Goal: Task Accomplishment & Management: Manage account settings

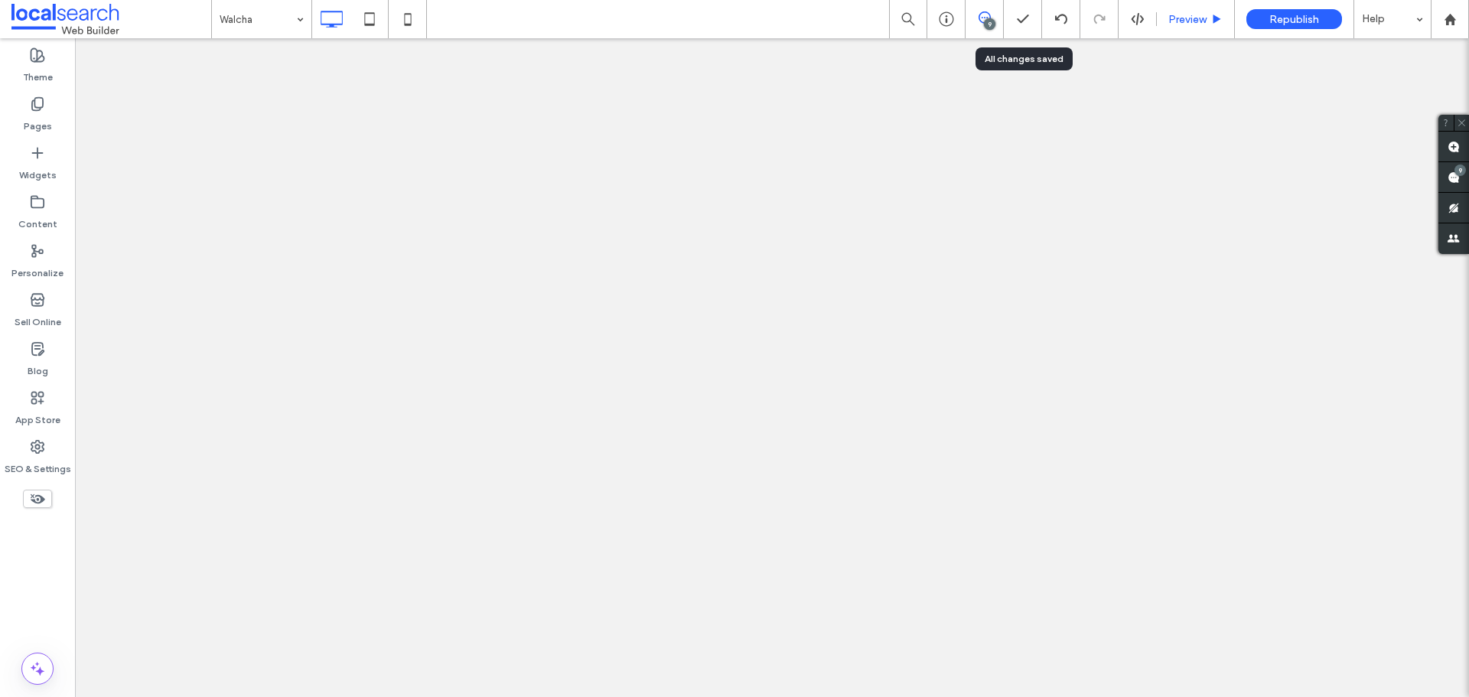
click at [1188, 26] on div "Preview" at bounding box center [1196, 19] width 78 height 38
click at [1189, 15] on span "Preview" at bounding box center [1187, 19] width 38 height 13
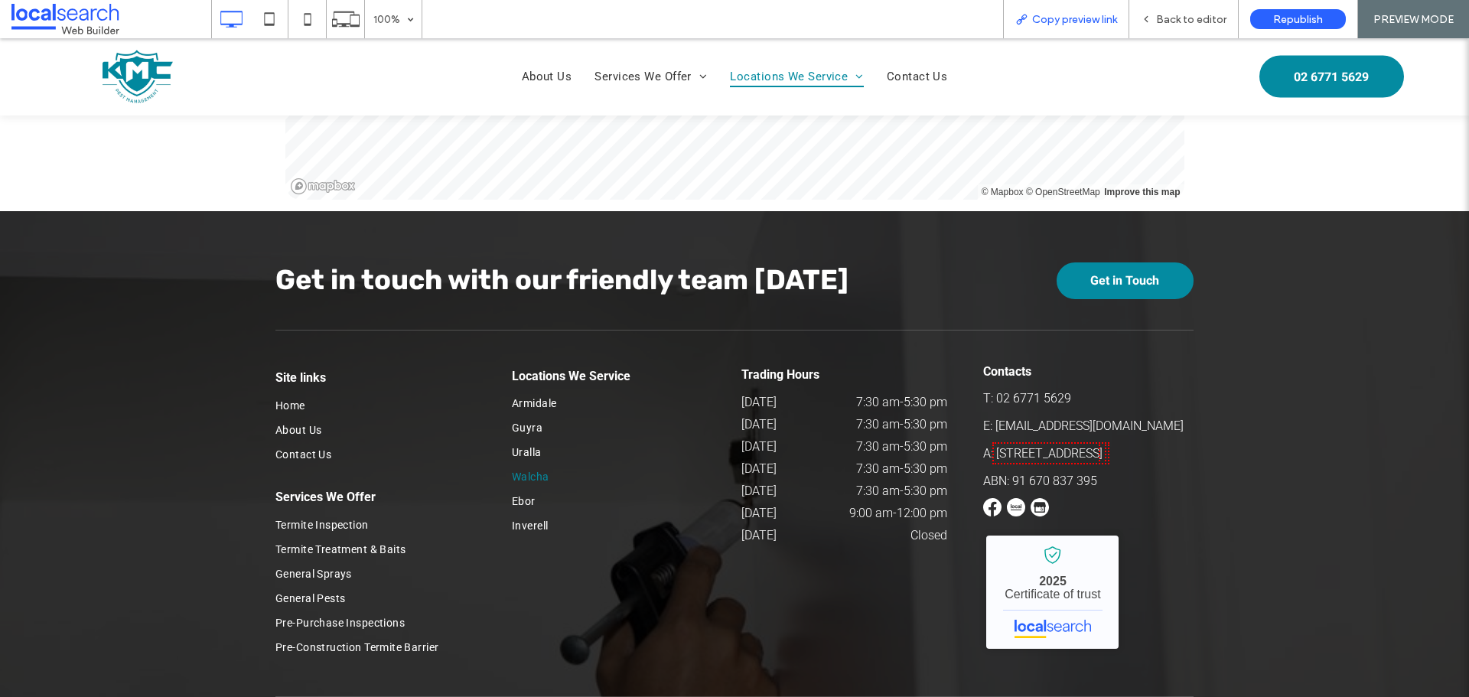
click at [1031, 18] on div "Copy preview link" at bounding box center [1066, 19] width 125 height 13
click at [1173, 18] on span "Back to editor" at bounding box center [1191, 19] width 70 height 13
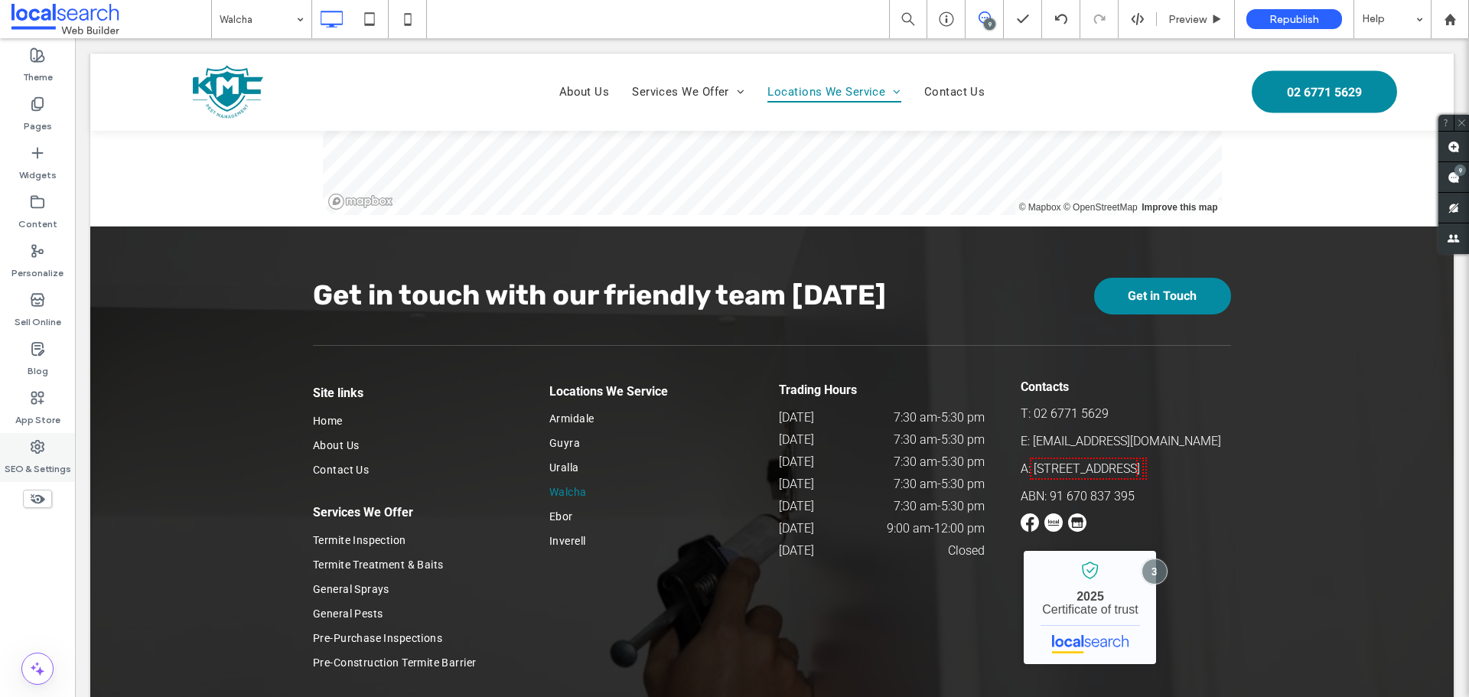
click at [31, 448] on use at bounding box center [37, 447] width 12 height 12
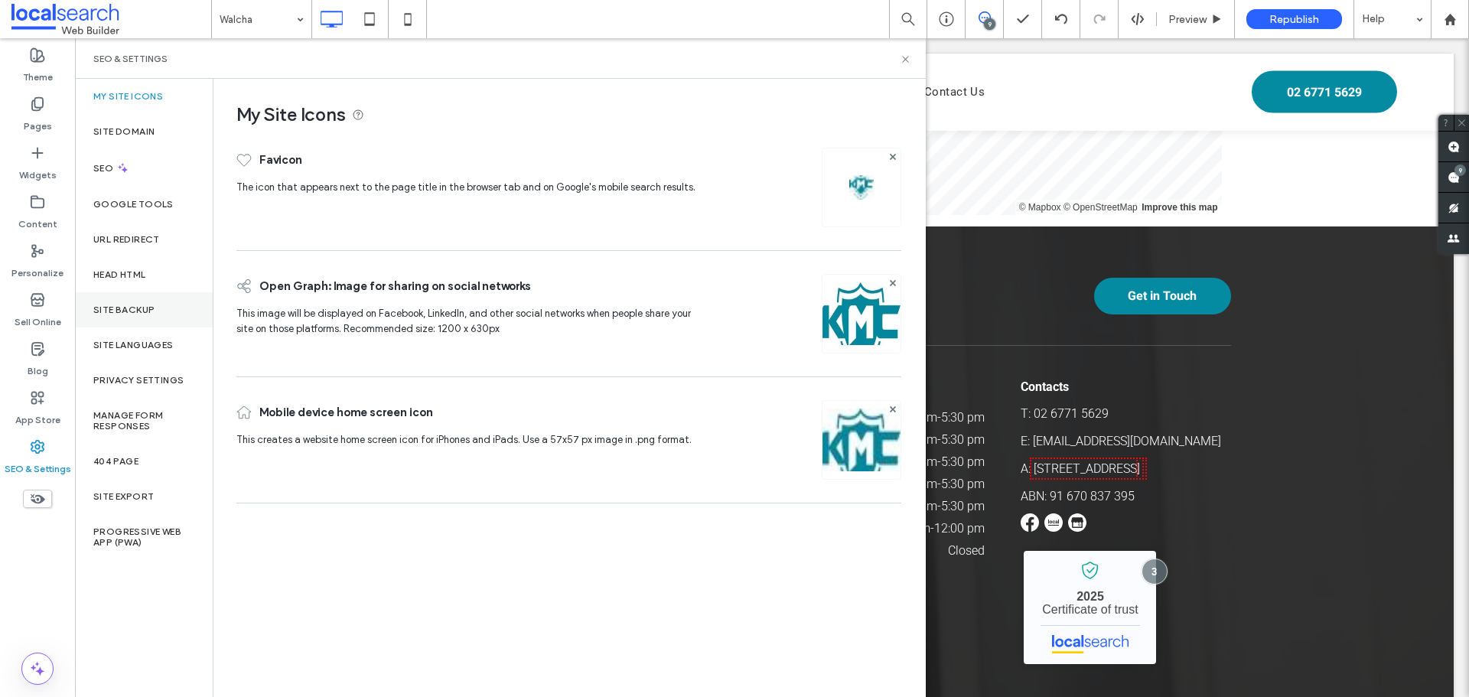
click at [116, 311] on label "Site Backup" at bounding box center [123, 309] width 61 height 11
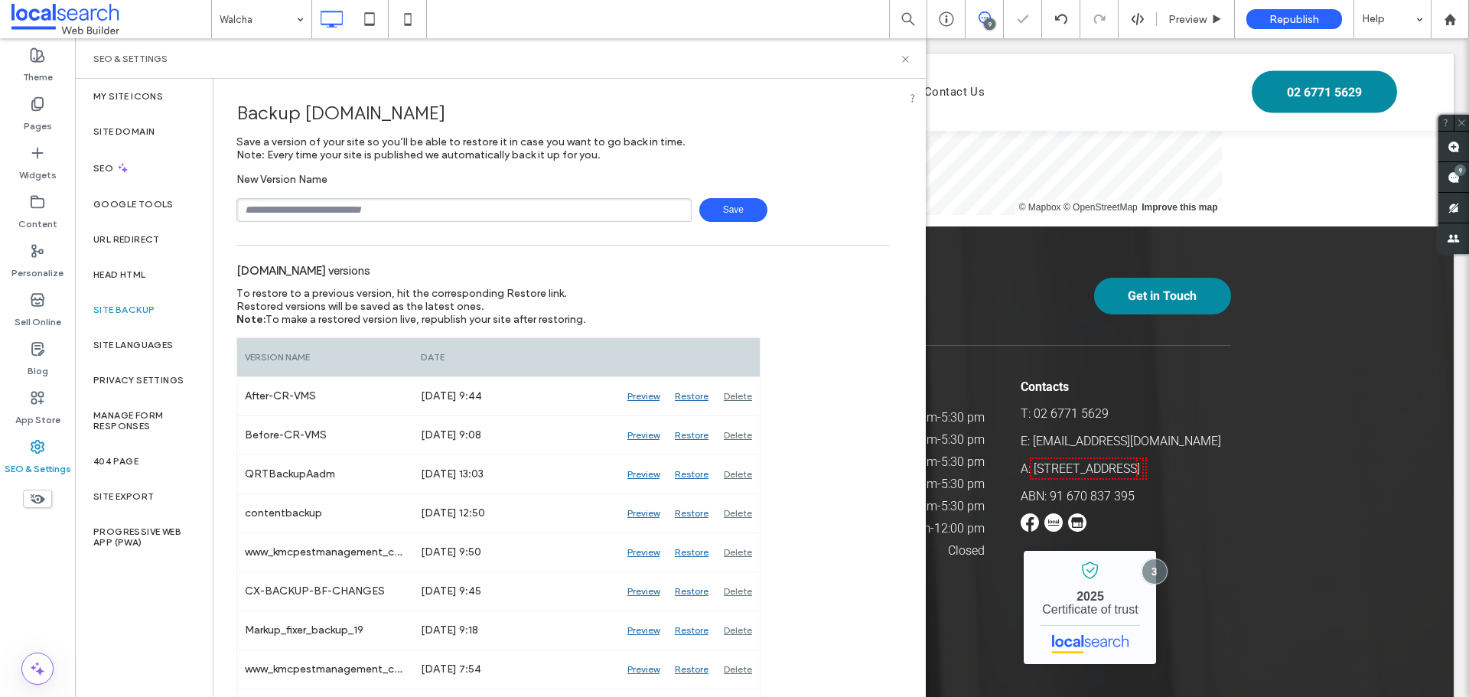
click at [344, 207] on input "text" at bounding box center [463, 210] width 455 height 24
type input "**********"
click at [734, 206] on span "Save" at bounding box center [733, 210] width 68 height 24
drag, startPoint x: 906, startPoint y: 57, endPoint x: 698, endPoint y: 26, distance: 210.3
click at [906, 57] on icon at bounding box center [905, 59] width 11 height 11
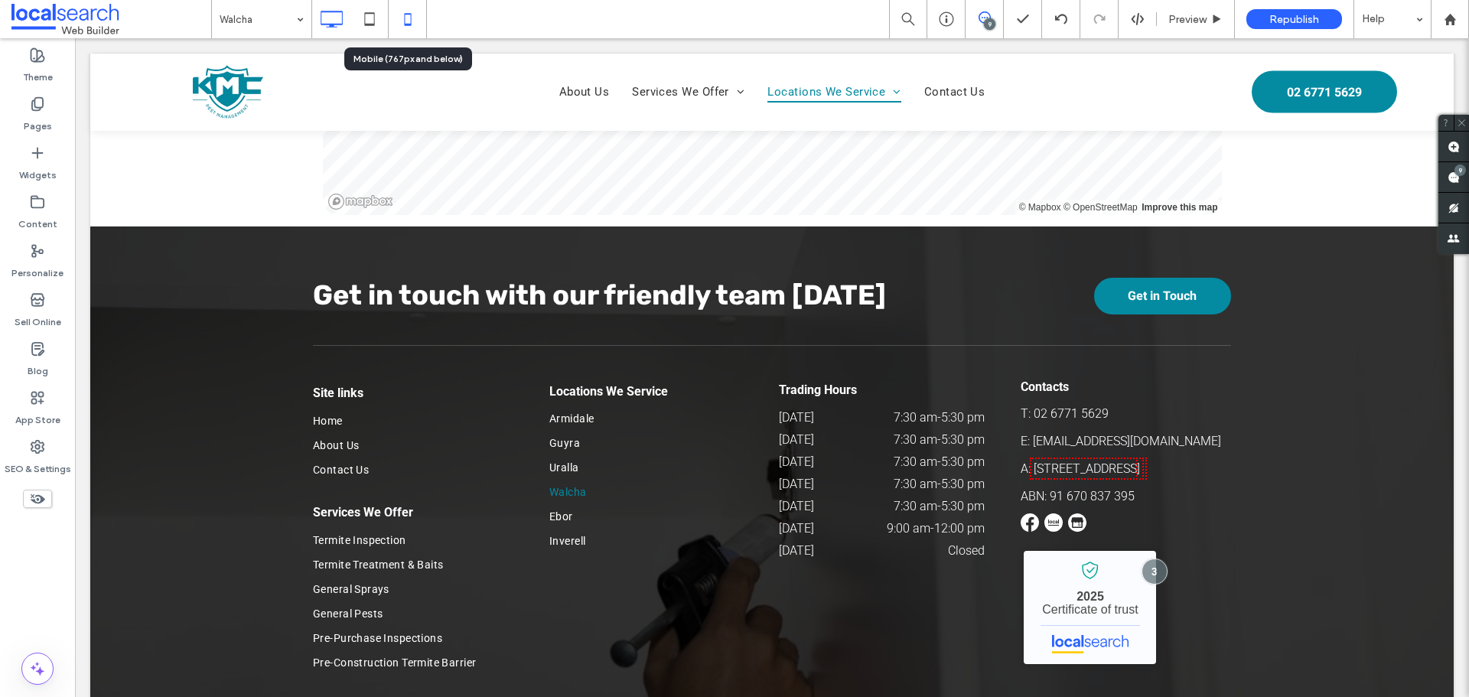
click at [412, 20] on icon at bounding box center [407, 19] width 31 height 31
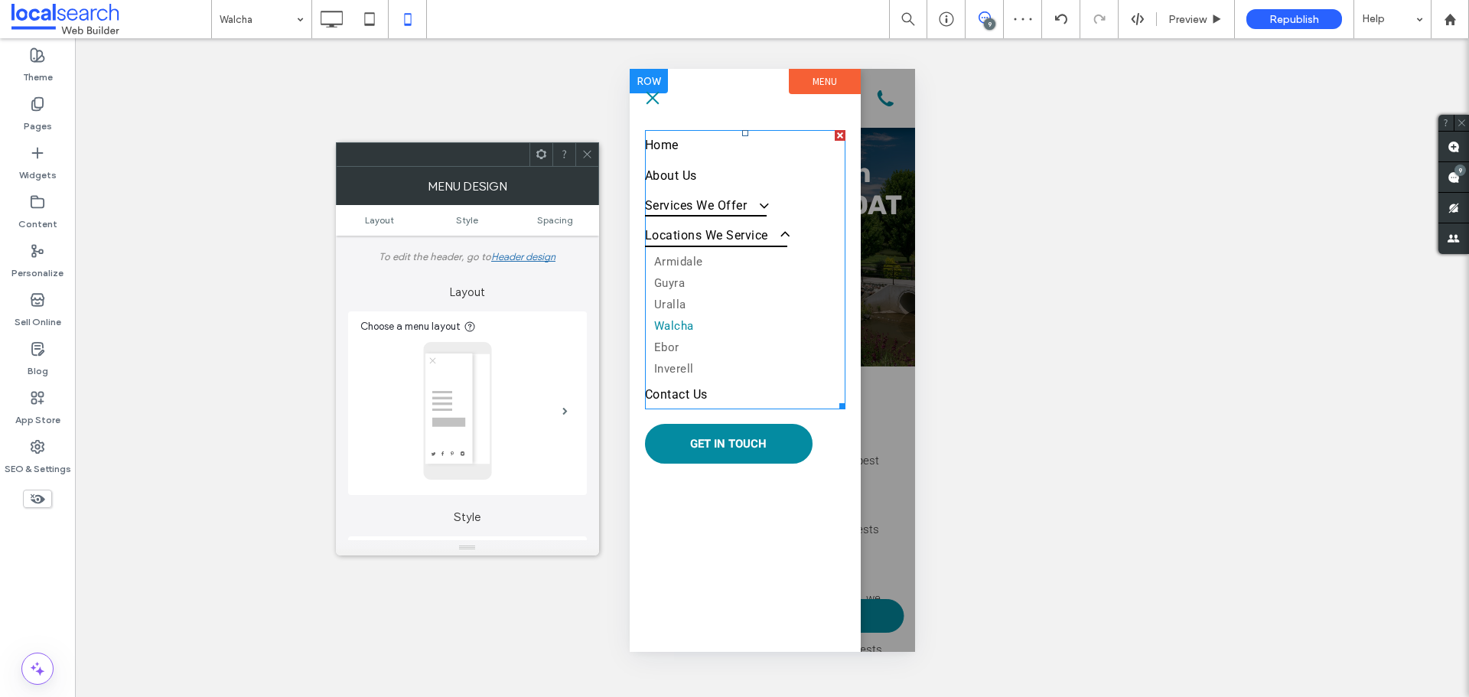
click at [758, 209] on span at bounding box center [755, 205] width 25 height 16
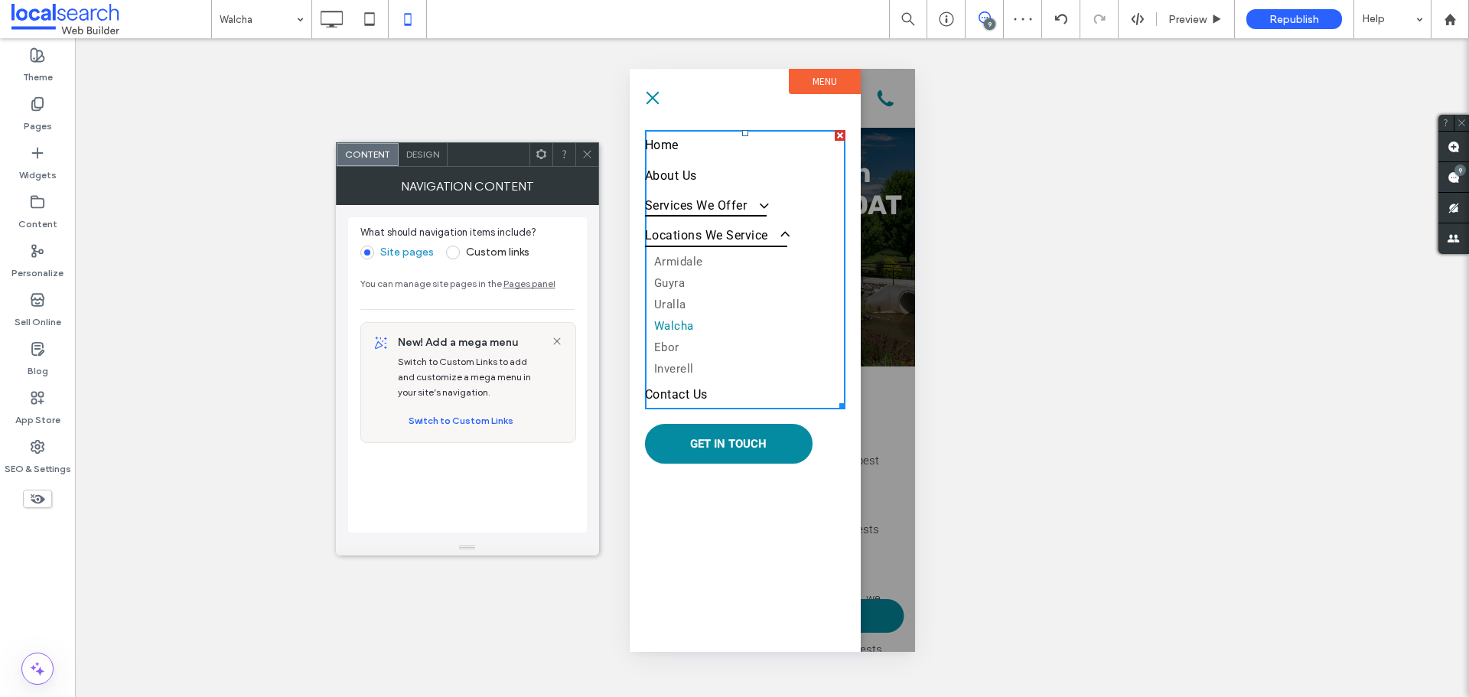
click at [758, 209] on span at bounding box center [755, 205] width 25 height 16
click at [762, 207] on span at bounding box center [755, 205] width 25 height 16
drag, startPoint x: 582, startPoint y: 150, endPoint x: 623, endPoint y: 161, distance: 41.9
click at [582, 150] on icon at bounding box center [586, 153] width 11 height 11
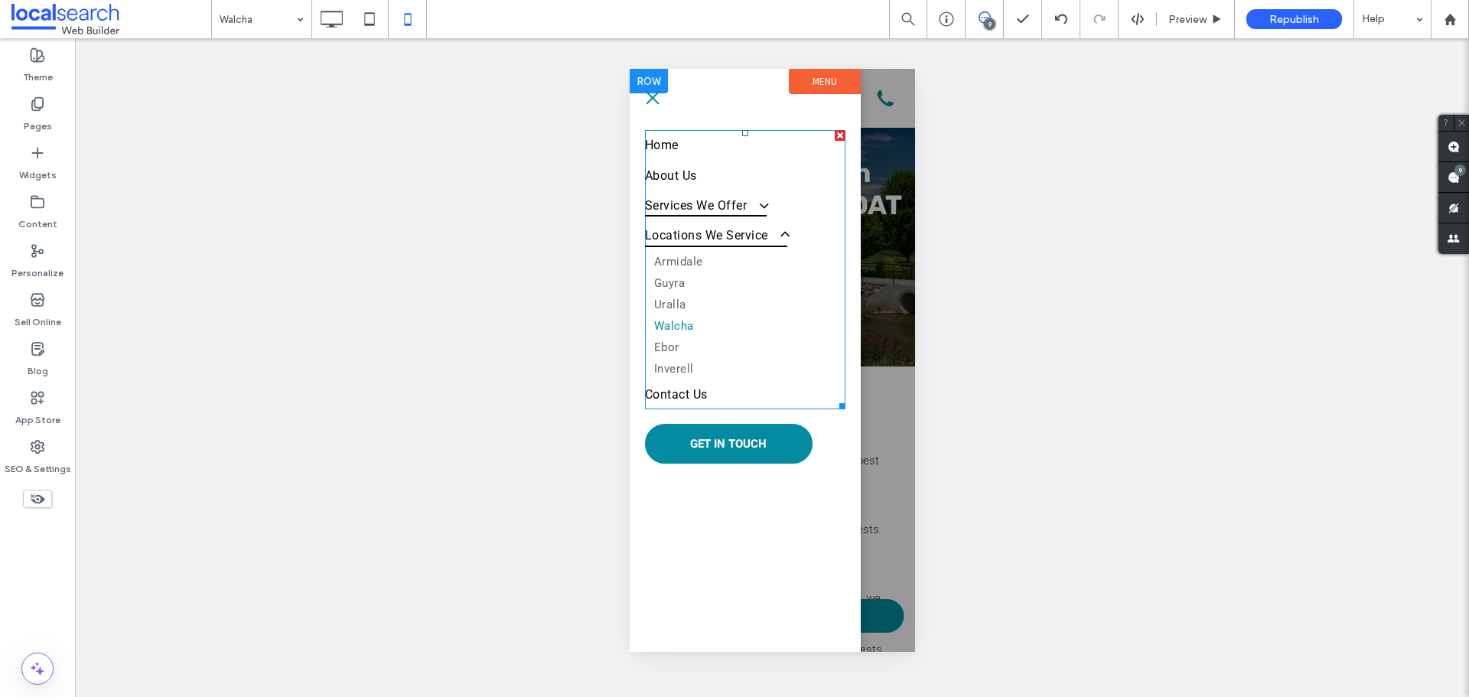
click at [746, 206] on span at bounding box center [755, 205] width 25 height 16
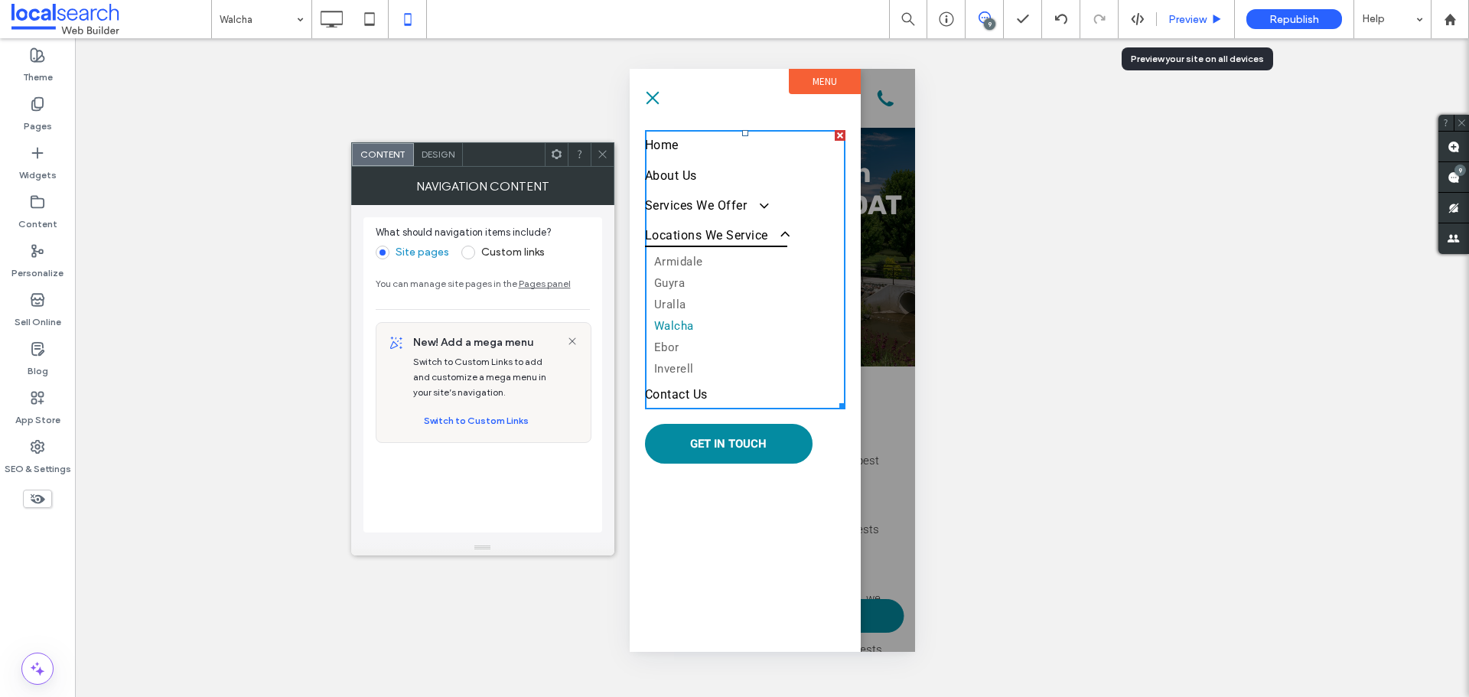
click at [1218, 13] on div "Preview" at bounding box center [1195, 19] width 77 height 13
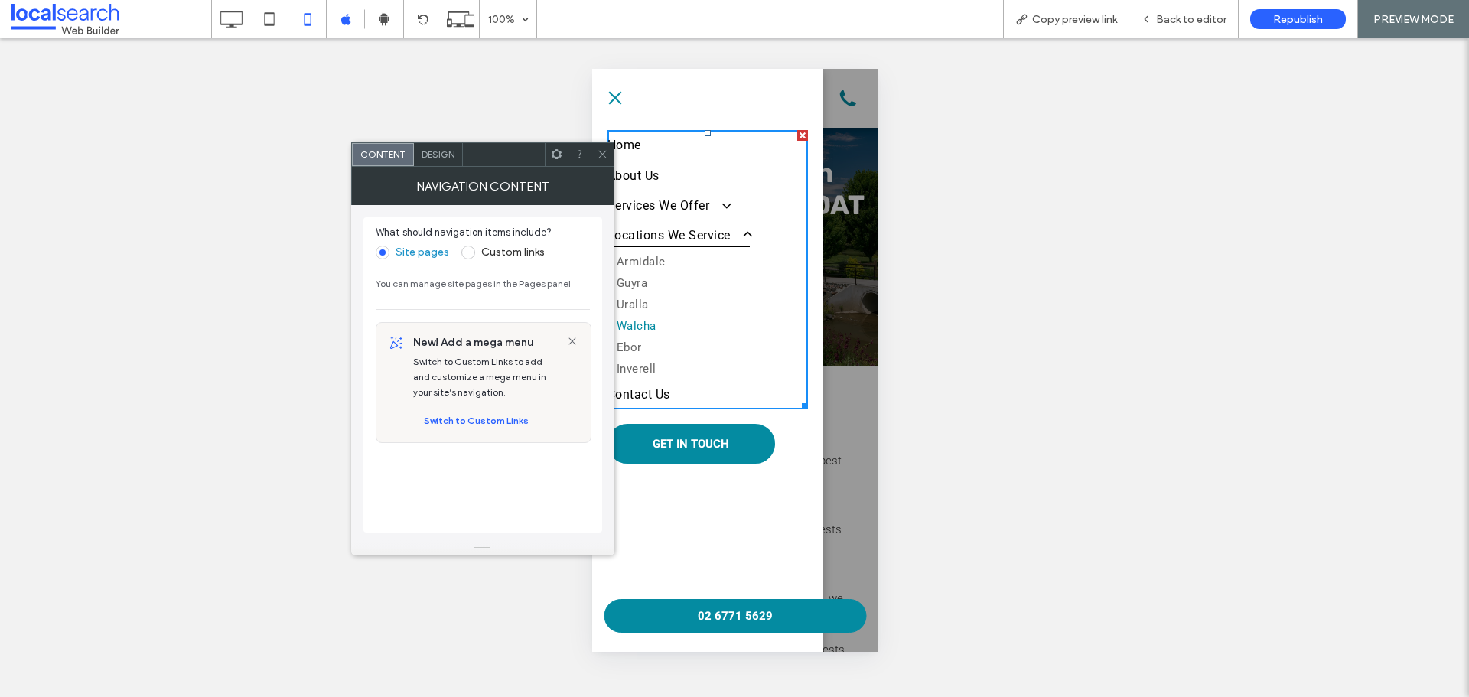
click at [602, 153] on icon at bounding box center [602, 153] width 11 height 11
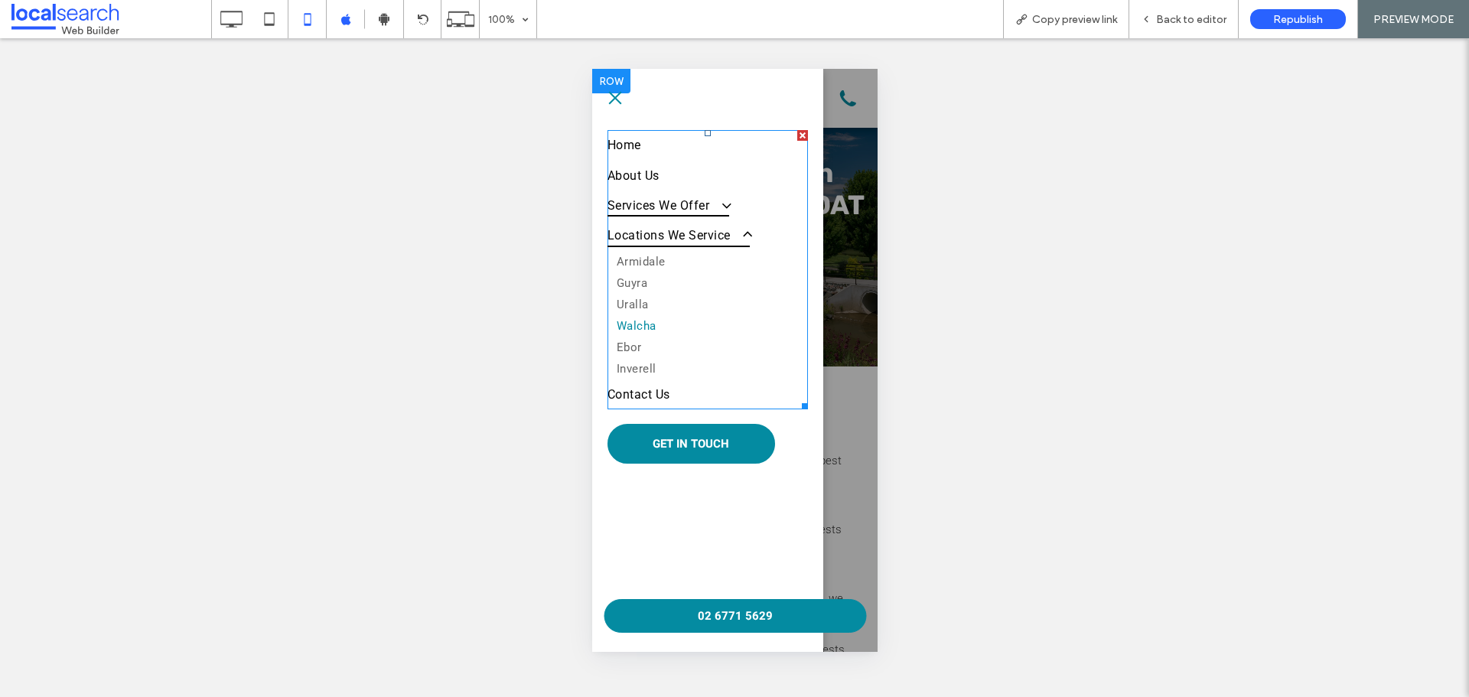
click at [722, 209] on span at bounding box center [717, 205] width 25 height 16
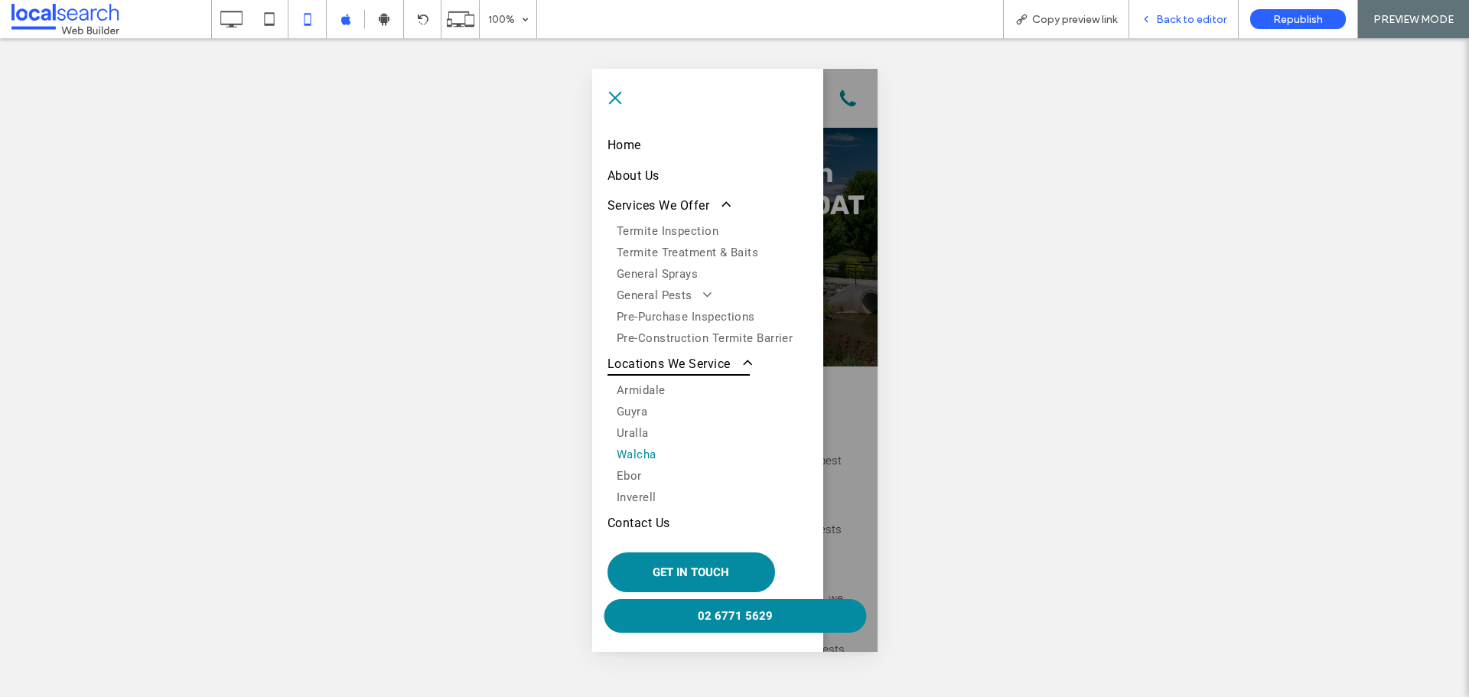
click at [1173, 25] on div "Back to editor" at bounding box center [1183, 19] width 109 height 38
click at [1176, 27] on div "Back to editor" at bounding box center [1183, 19] width 109 height 38
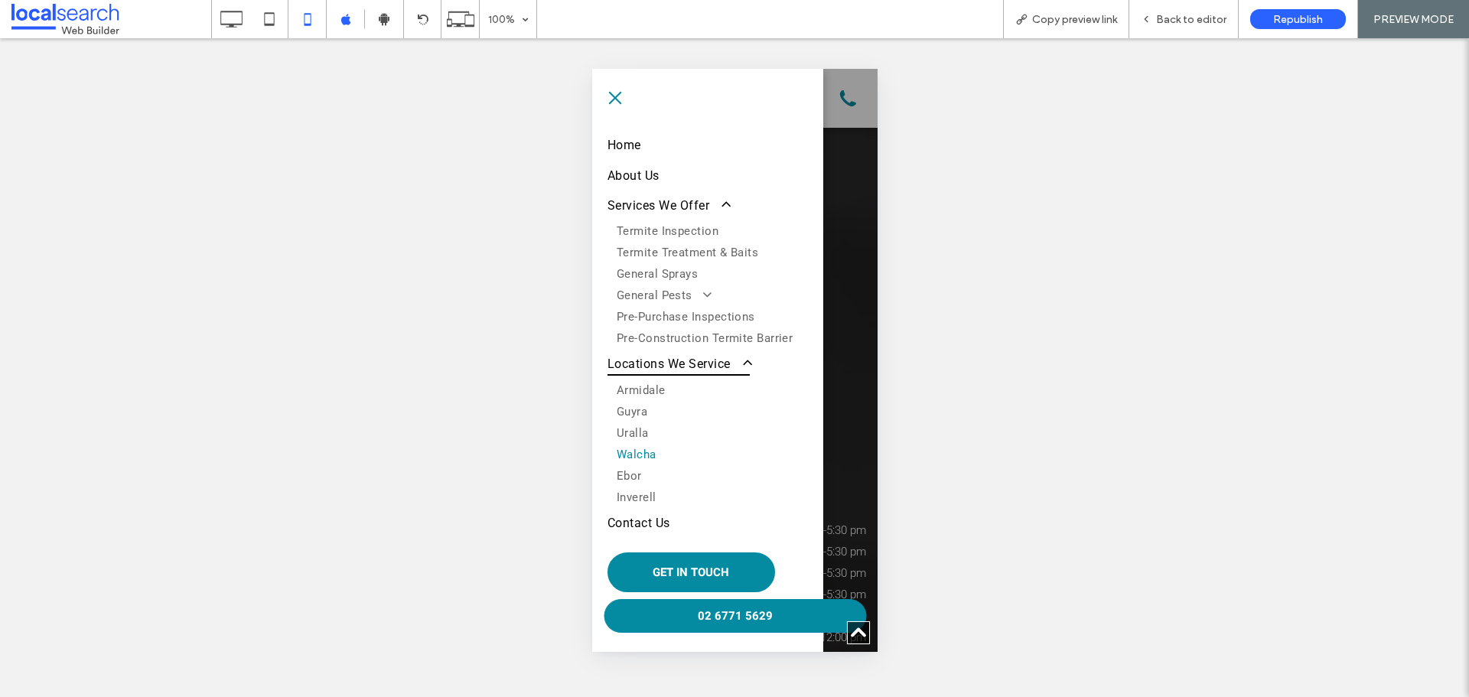
scroll to position [4848, 0]
click at [616, 96] on span "menu" at bounding box center [614, 98] width 13 height 13
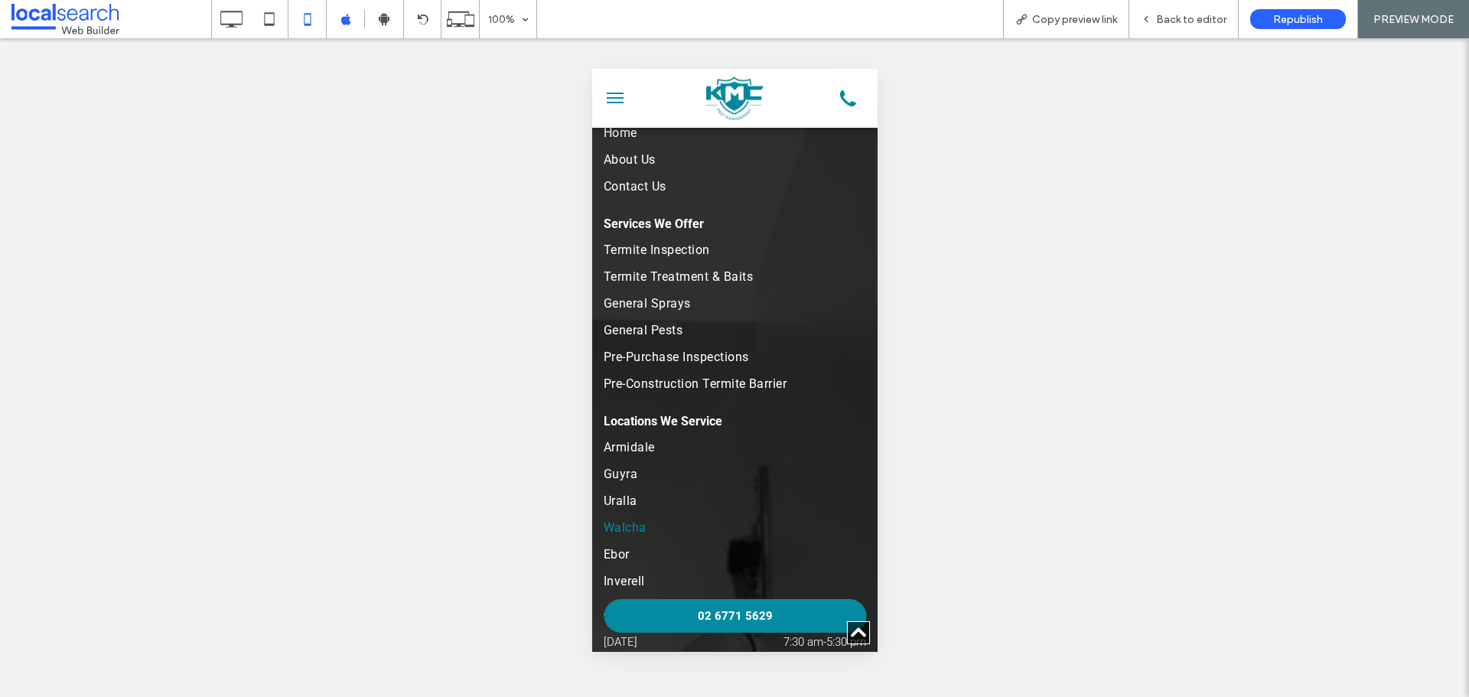
scroll to position [4294, 0]
